Goal: Navigation & Orientation: Find specific page/section

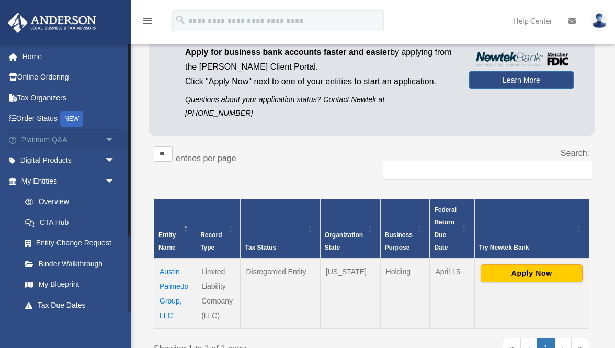
click at [113, 141] on span "arrow_drop_down" at bounding box center [115, 139] width 21 height 21
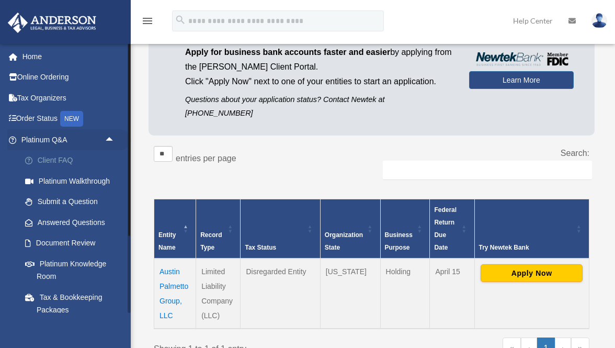
click at [50, 158] on link "Client FAQ" at bounding box center [73, 160] width 116 height 21
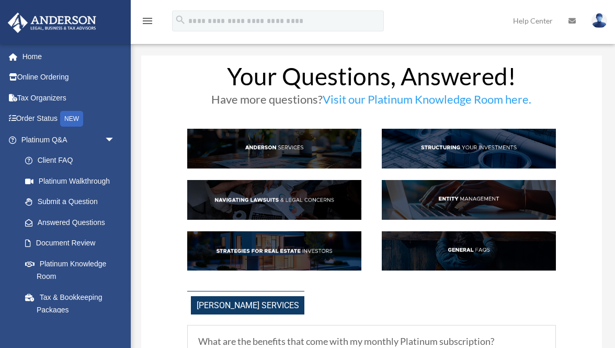
click at [66, 178] on link "Platinum Walkthrough" at bounding box center [73, 180] width 116 height 21
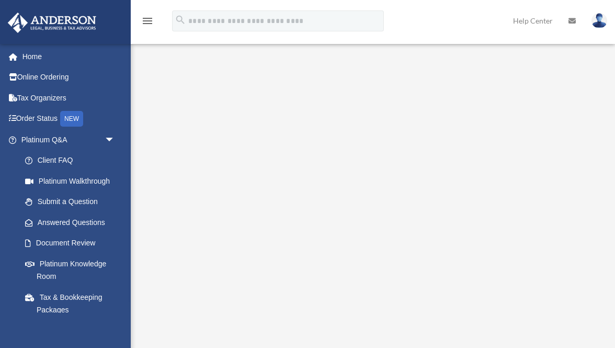
scroll to position [2, 0]
